Goal: Task Accomplishment & Management: Manage account settings

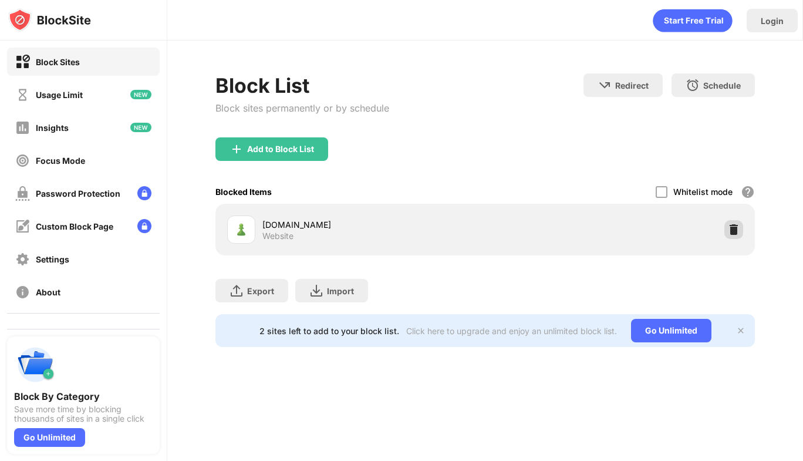
click at [734, 233] on img at bounding box center [734, 230] width 12 height 12
